Goal: Complete application form: Complete application form

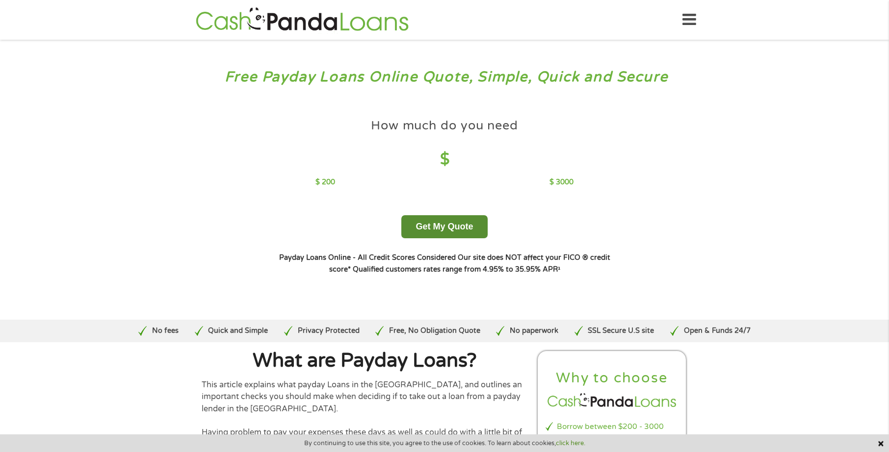
click at [450, 234] on button "Get My Quote" at bounding box center [444, 226] width 86 height 23
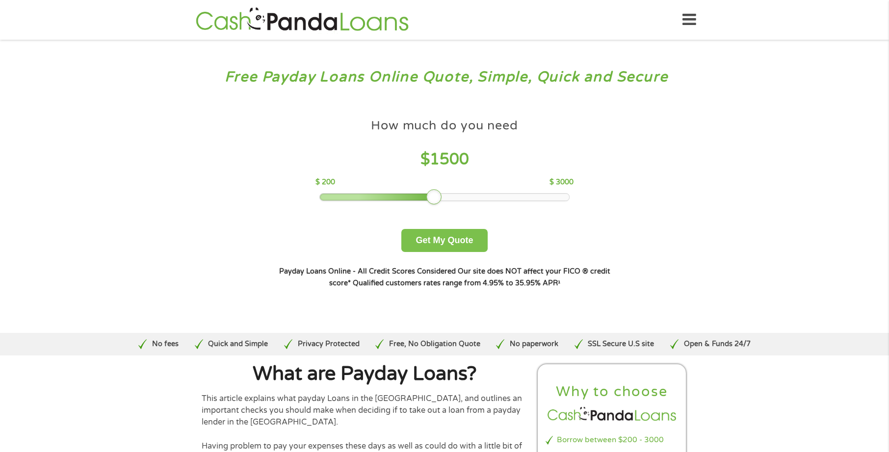
drag, startPoint x: 396, startPoint y: 200, endPoint x: 437, endPoint y: 201, distance: 40.2
click at [437, 201] on div at bounding box center [434, 197] width 16 height 16
click at [446, 240] on button "Get My Quote" at bounding box center [444, 240] width 86 height 23
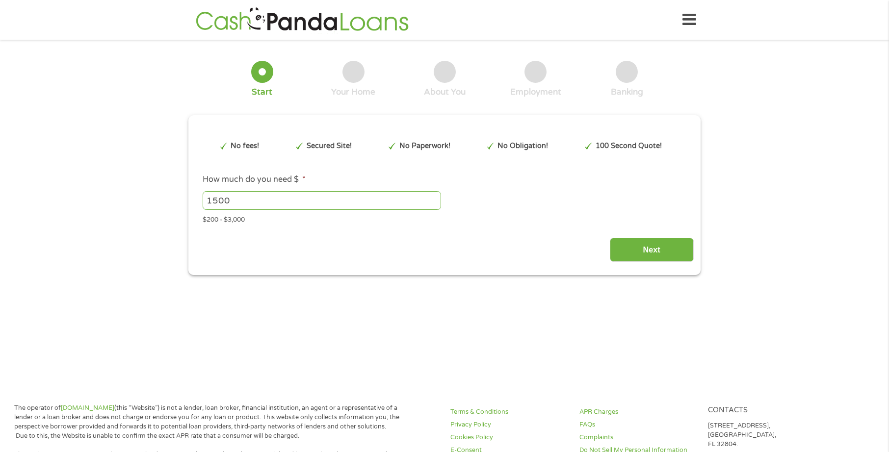
click at [330, 197] on input "1500" at bounding box center [322, 200] width 238 height 19
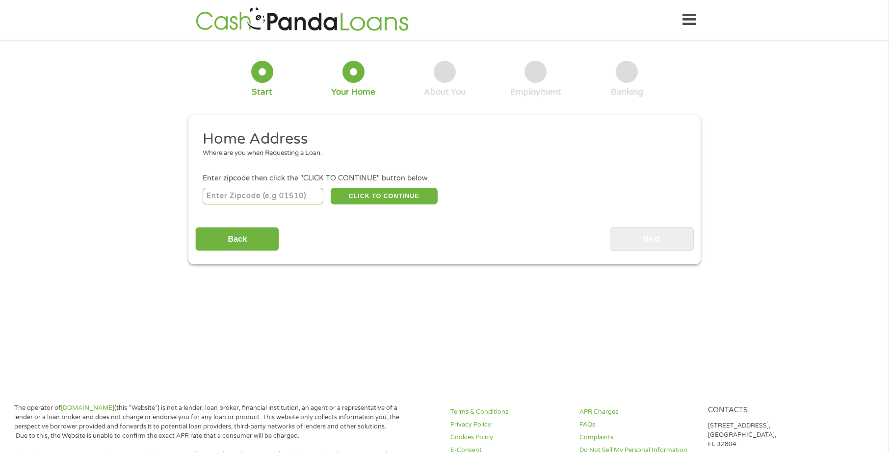
click at [216, 189] on input "number" at bounding box center [263, 196] width 121 height 17
type input "73012"
click at [435, 195] on button "CLICK TO CONTINUE" at bounding box center [384, 196] width 107 height 17
type input "73012"
type input "Edmond"
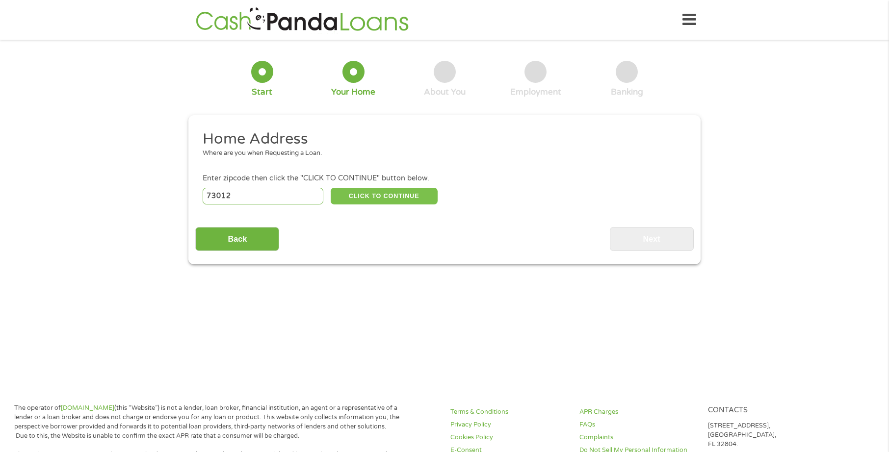
select select "Oklahoma"
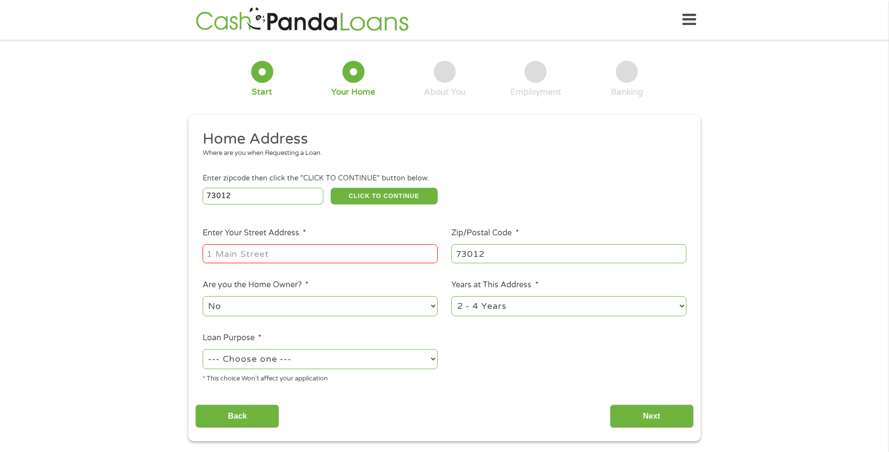
click at [337, 251] on input "Enter Your Street Address *" at bounding box center [320, 253] width 235 height 19
type input "17617 Black Hawk Drive"
click at [342, 360] on select "--- Choose one --- Pay Bills Debt Consolidation Home Improvement Major Purchase…" at bounding box center [320, 359] width 235 height 20
select select "other"
click at [203, 349] on select "--- Choose one --- Pay Bills Debt Consolidation Home Improvement Major Purchase…" at bounding box center [320, 359] width 235 height 20
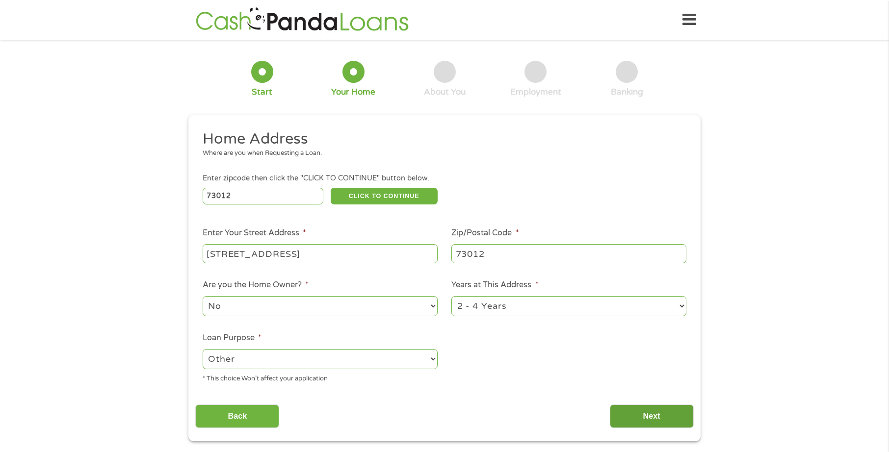
click at [643, 410] on input "Next" at bounding box center [652, 417] width 84 height 24
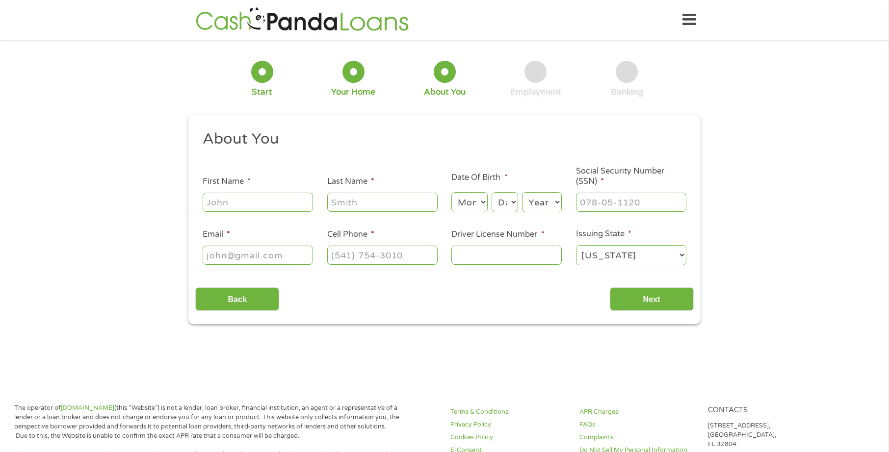
scroll to position [4, 4]
click at [268, 208] on input "First Name *" at bounding box center [258, 202] width 110 height 19
type input "Danielle"
type input "Wind"
type input "DANIELLEAWIND@GMAIL.COM"
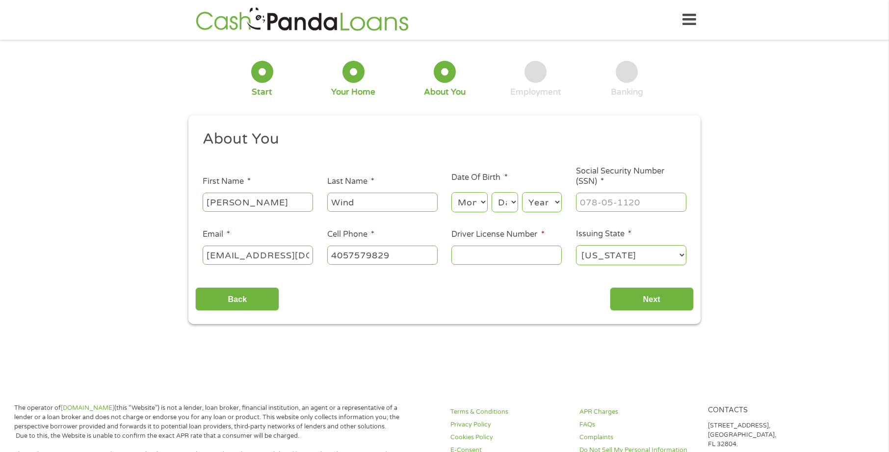
type input "(405) 757-9829"
click at [462, 206] on select "Month 1 2 3 4 5 6 7 8 9 10 11 12" at bounding box center [469, 202] width 36 height 20
select select "6"
click at [451, 192] on select "Month 1 2 3 4 5 6 7 8 9 10 11 12" at bounding box center [469, 202] width 36 height 20
click at [502, 210] on select "Day 1 2 3 4 5 6 7 8 9 10 11 12 13 14 15 16 17 18 19 20 21 22 23 24 25 26 27 28 …" at bounding box center [505, 202] width 26 height 20
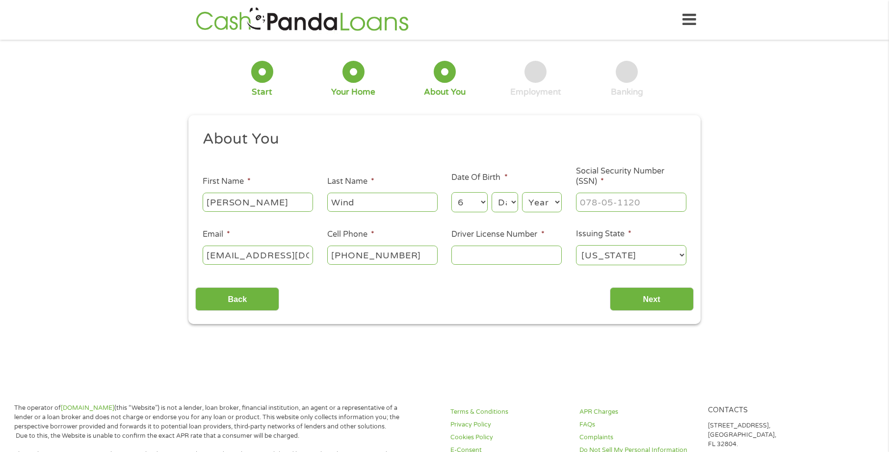
select select "24"
click at [492, 192] on select "Day 1 2 3 4 5 6 7 8 9 10 11 12 13 14 15 16 17 18 19 20 21 22 23 24 25 26 27 28 …" at bounding box center [505, 202] width 26 height 20
click at [539, 209] on select "Year 2007 2006 2005 2004 2003 2002 2001 2000 1999 1998 1997 1996 1995 1994 1993…" at bounding box center [542, 202] width 40 height 20
select select "1992"
click at [522, 192] on select "Year 2007 2006 2005 2004 2003 2002 2001 2000 1999 1998 1997 1996 1995 1994 1993…" at bounding box center [542, 202] width 40 height 20
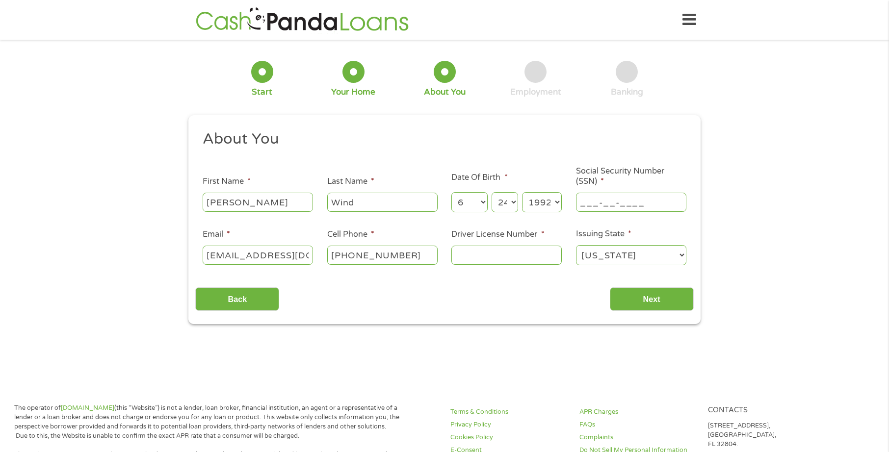
click at [640, 207] on input "___-__-____" at bounding box center [631, 202] width 110 height 19
drag, startPoint x: 652, startPoint y: 199, endPoint x: 549, endPoint y: 199, distance: 103.5
click at [549, 199] on ul "About You This field is hidden when viewing the form Title * --- Choose one ---…" at bounding box center [444, 202] width 498 height 145
click at [582, 203] on input "___-__-___4" at bounding box center [631, 202] width 110 height 19
click at [585, 199] on input "___-__-___4" at bounding box center [631, 202] width 110 height 19
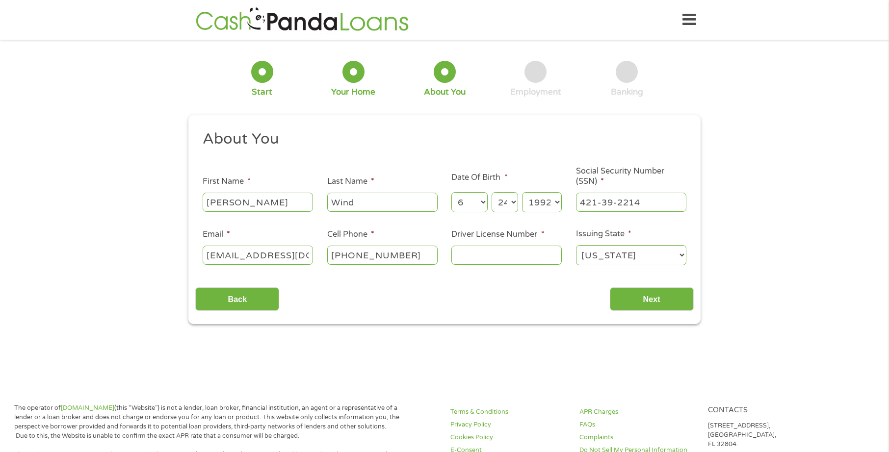
type input "421-39-2211"
click at [389, 257] on input "(405) 757-9829" at bounding box center [382, 255] width 110 height 19
type input "(405) 657-4430"
type input "K082937221"
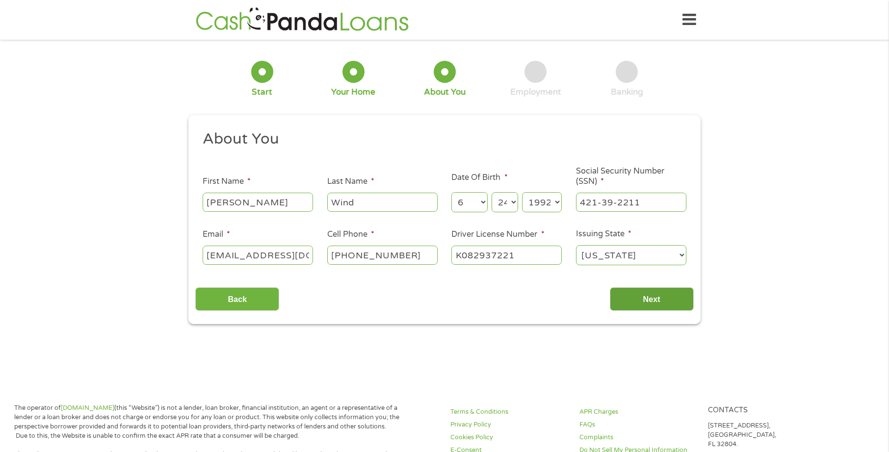
click at [692, 296] on input "Next" at bounding box center [652, 300] width 84 height 24
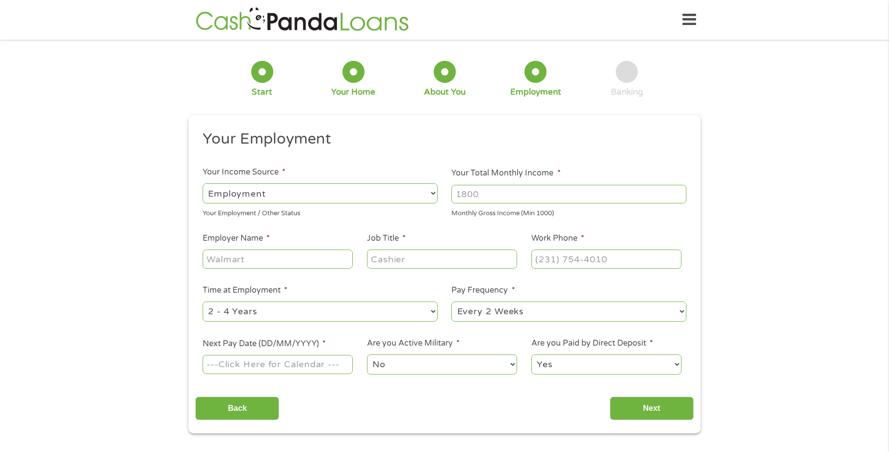
click at [476, 197] on input "Your Total Monthly Income *" at bounding box center [568, 194] width 235 height 19
type input "4200"
click at [238, 262] on input "Employer Name *" at bounding box center [278, 259] width 150 height 19
type input "BCBS Delta Dental VSP"
type input "Broker"
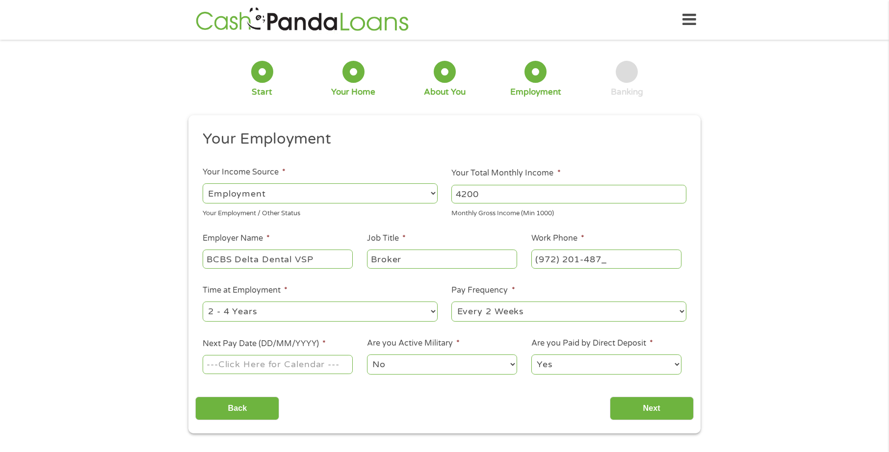
type input "(972) 201-4876"
click at [273, 307] on select "--- Choose one --- 1 Year or less 1 - 2 Years 2 - 4 Years Over 4 Years" at bounding box center [320, 312] width 235 height 20
select select "60months"
click at [203, 302] on select "--- Choose one --- 1 Year or less 1 - 2 Years 2 - 4 Years Over 4 Years" at bounding box center [320, 312] width 235 height 20
click at [477, 312] on select "--- Choose one --- Every 2 Weeks Every Week Monthly Semi-Monthly" at bounding box center [568, 312] width 235 height 20
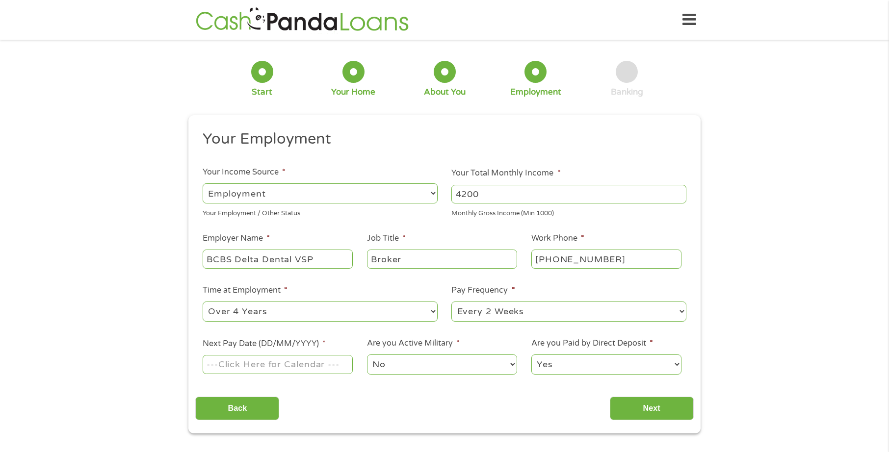
select select "monthly"
click at [451, 302] on select "--- Choose one --- Every 2 Weeks Every Week Monthly Semi-Monthly" at bounding box center [568, 312] width 235 height 20
click at [298, 360] on input "Next Pay Date (DD/MM/YYYY) *" at bounding box center [278, 364] width 150 height 19
type input "30/09/2025"
click at [439, 365] on select "No Yes" at bounding box center [442, 365] width 150 height 20
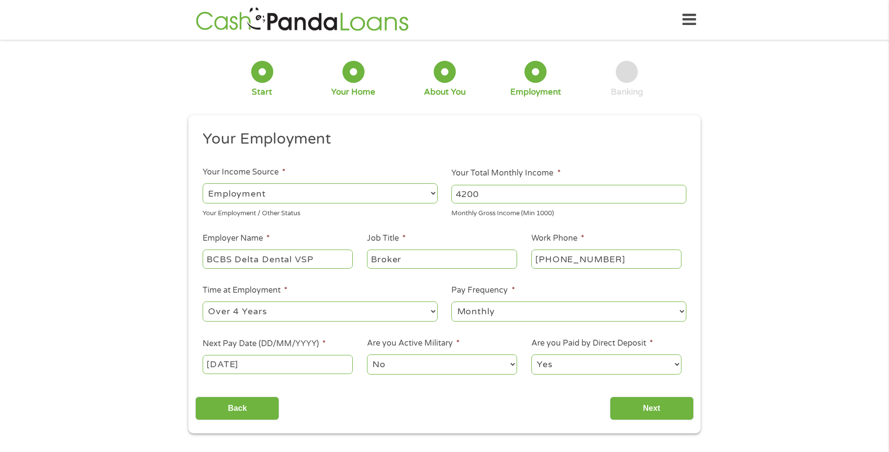
click at [463, 341] on li "Are you Active Military * No Yes" at bounding box center [442, 357] width 164 height 39
click at [650, 403] on input "Next" at bounding box center [652, 409] width 84 height 24
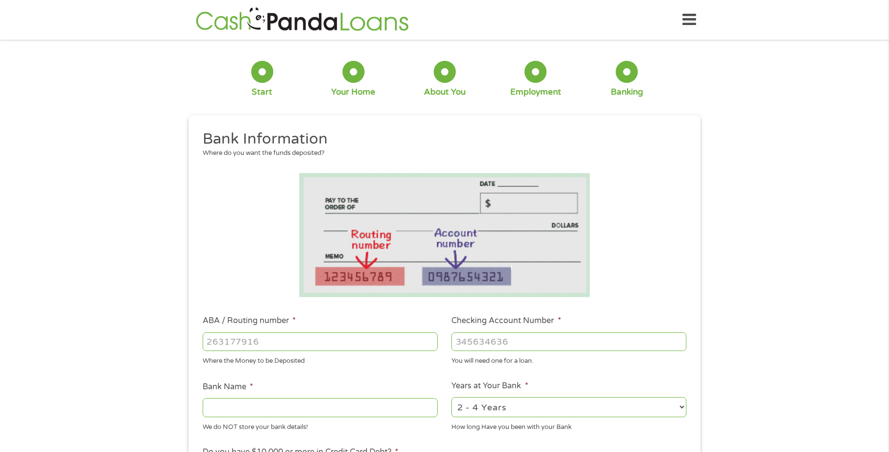
click at [290, 336] on input "ABA / Routing number *" at bounding box center [320, 342] width 235 height 19
type input "301180292"
type input "MERITRUST CREDIT UNION"
type input "71615911"
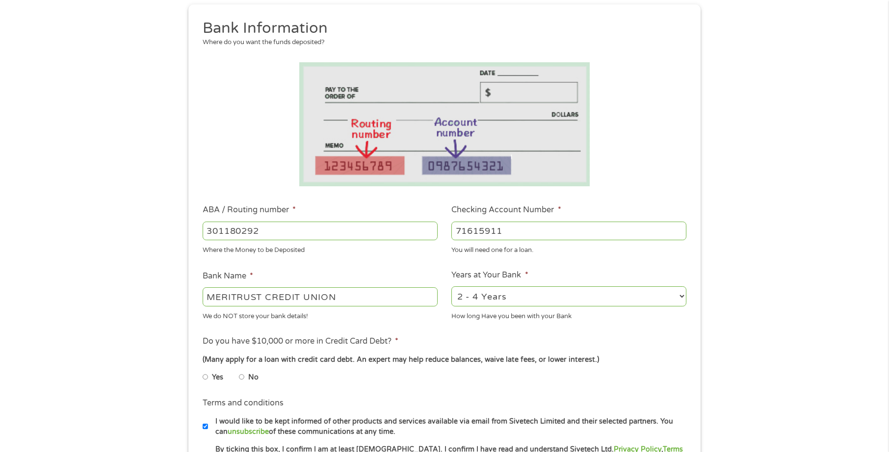
scroll to position [245, 0]
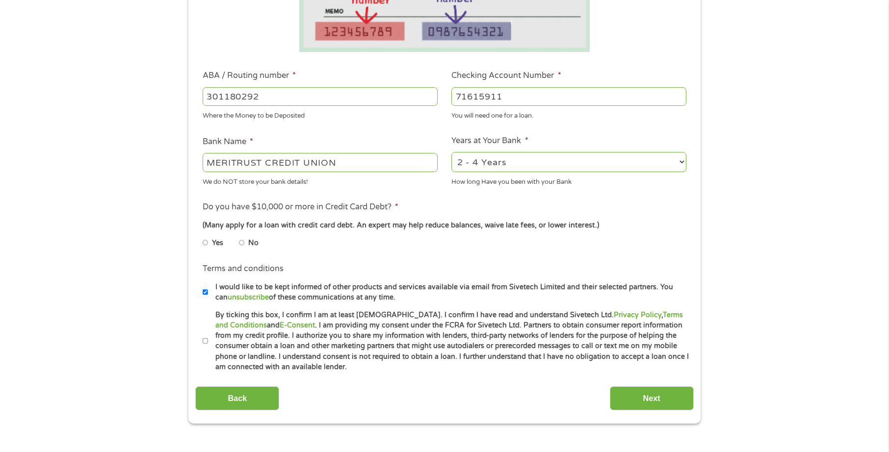
click at [594, 158] on select "2 - 4 Years 6 - 12 Months 1 - 2 Years Over 4 Years" at bounding box center [568, 162] width 235 height 20
select select "60months"
click at [451, 152] on select "2 - 4 Years 6 - 12 Months 1 - 2 Years Over 4 Years" at bounding box center [568, 162] width 235 height 20
click at [442, 259] on ul "Bank Information Where do you want the funds deposited? ABA / Routing number * …" at bounding box center [444, 128] width 498 height 489
click at [250, 243] on label "No" at bounding box center [253, 243] width 10 height 11
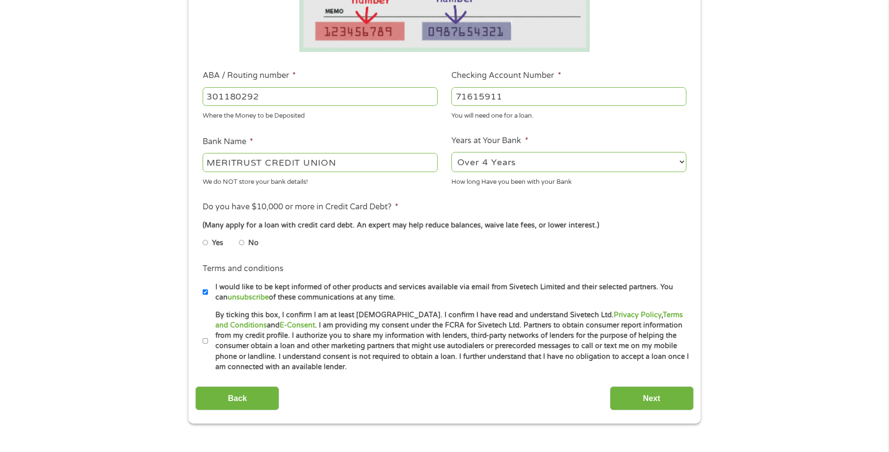
click at [245, 243] on input "No" at bounding box center [242, 243] width 6 height 16
radio input "true"
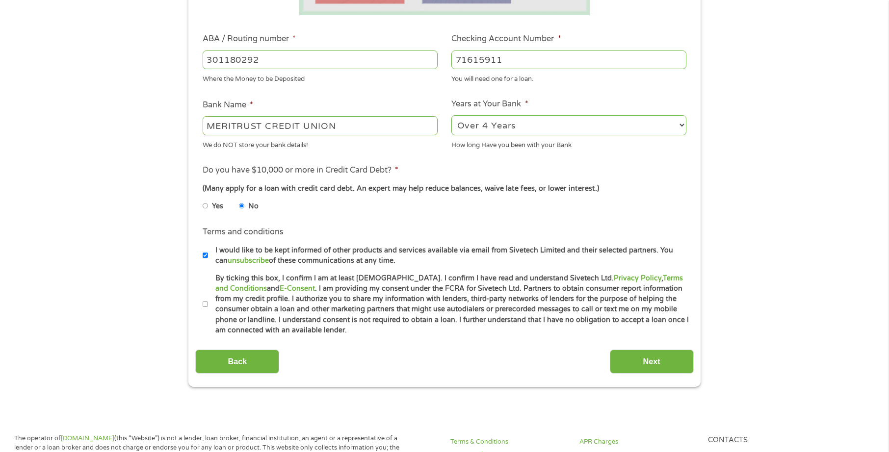
scroll to position [393, 0]
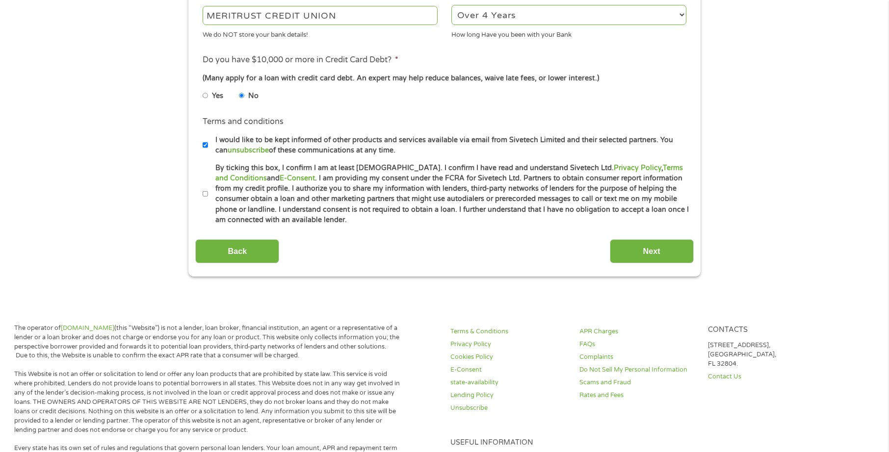
click at [203, 196] on input "By ticking this box, I confirm I am at least 18 years old. I confirm I have rea…" at bounding box center [206, 194] width 6 height 16
checkbox input "true"
click at [635, 263] on input "Next" at bounding box center [652, 251] width 84 height 24
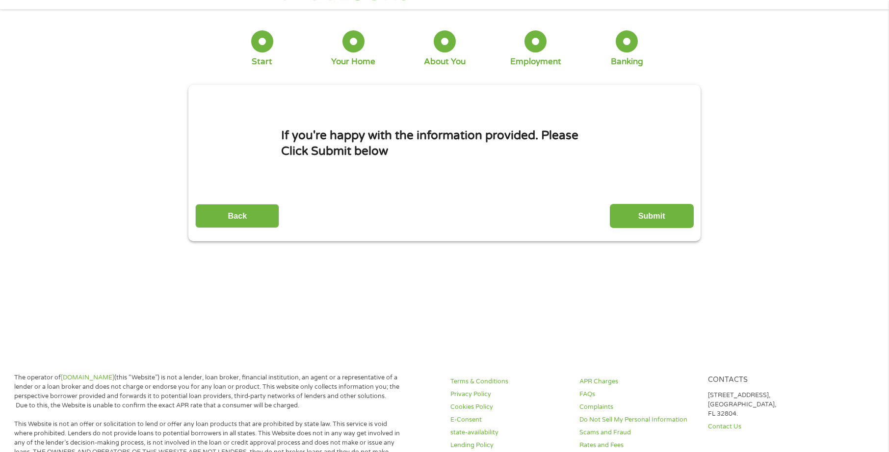
scroll to position [0, 0]
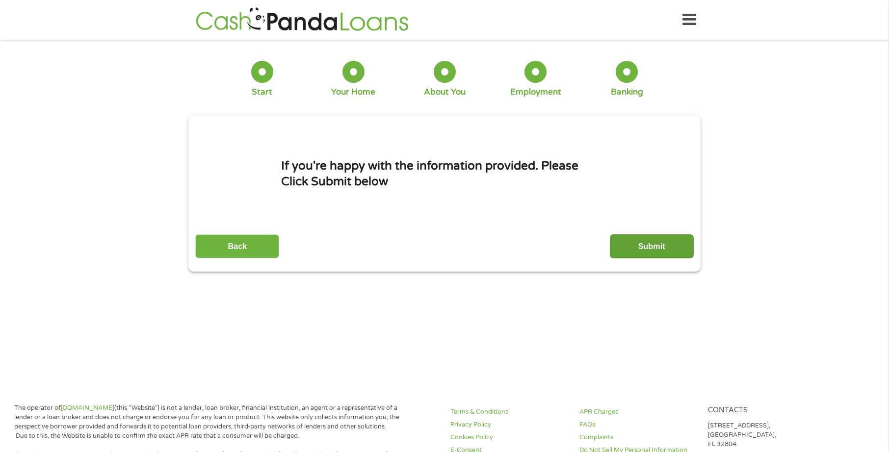
click at [666, 249] on input "Submit" at bounding box center [652, 247] width 84 height 24
